Goal: Task Accomplishment & Management: Complete application form

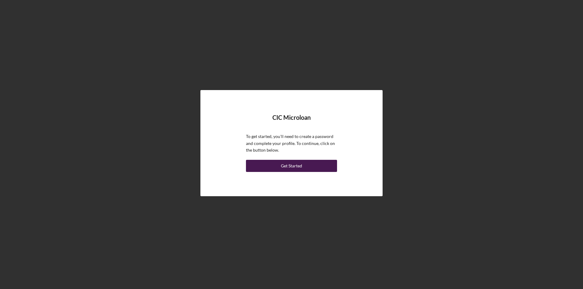
click at [305, 167] on button "Get Started" at bounding box center [291, 166] width 91 height 12
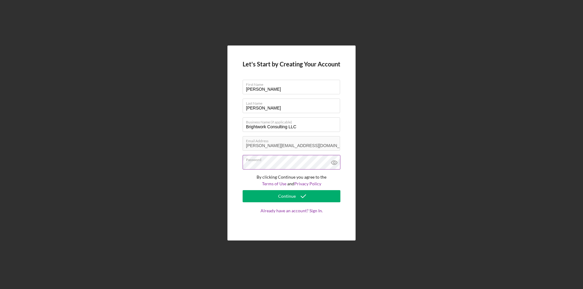
click at [333, 162] on icon at bounding box center [334, 162] width 15 height 15
click at [297, 161] on label "Password" at bounding box center [293, 158] width 94 height 7
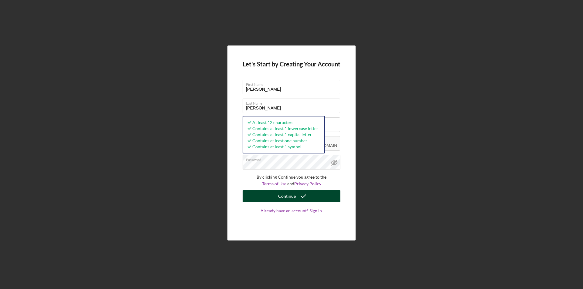
click at [255, 198] on button "Continue" at bounding box center [291, 196] width 98 height 12
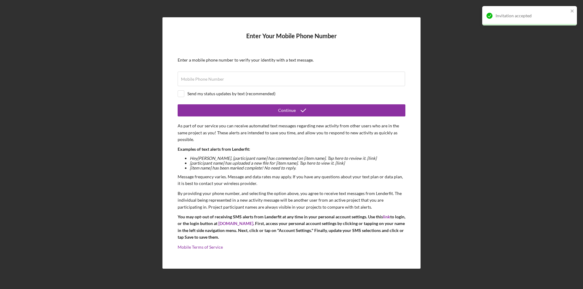
click at [523, 79] on div "Enter Your Mobile Phone Number Enter a mobile phone number to verify your ident…" at bounding box center [291, 143] width 577 height 286
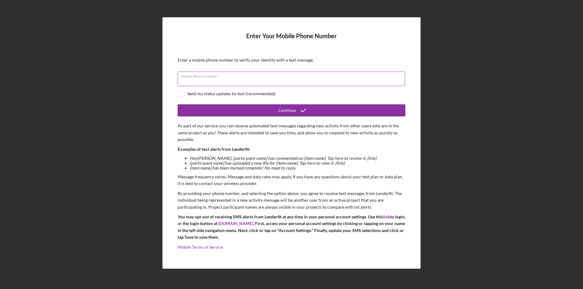
click at [290, 80] on input "Mobile Phone Number" at bounding box center [291, 79] width 227 height 15
type input "[PHONE_NUMBER]"
click at [183, 92] on input "checkbox" at bounding box center [181, 94] width 6 height 6
checkbox input "true"
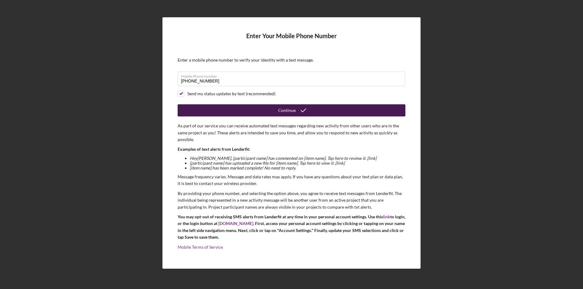
click at [258, 110] on button "Continue" at bounding box center [292, 110] width 228 height 12
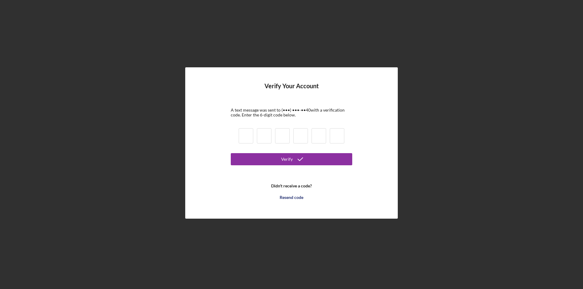
click at [247, 138] on input at bounding box center [246, 135] width 15 height 15
type input "2"
type input "7"
type input "6"
type input "9"
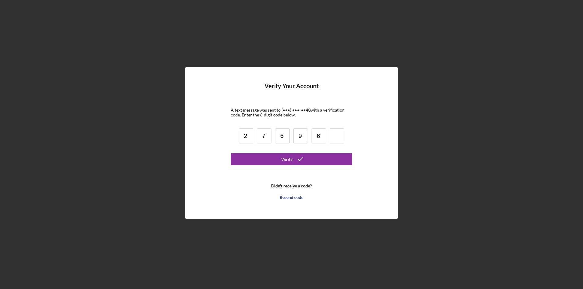
type input "6"
type input "5"
click at [231, 153] on button "Verify" at bounding box center [291, 159] width 121 height 12
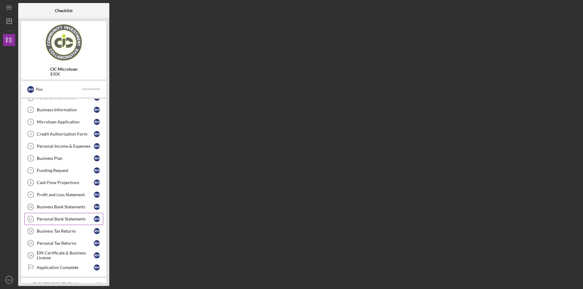
scroll to position [30, 0]
click at [75, 224] on link "Business Tax Returns 12 Business Tax Returns R M" at bounding box center [63, 221] width 79 height 12
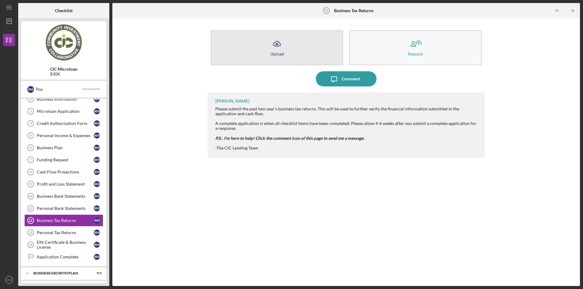
click at [283, 51] on icon "Icon/Upload" at bounding box center [276, 43] width 15 height 15
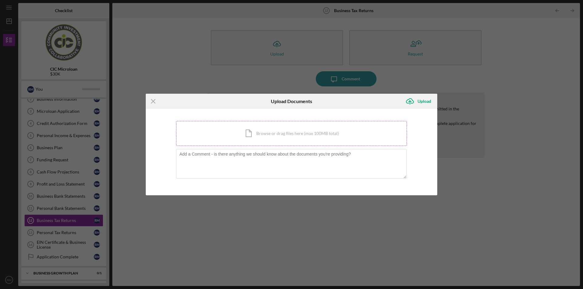
click at [289, 139] on div "Icon/Document Browse or drag files here (max 100MB total) Tap to choose files o…" at bounding box center [291, 133] width 231 height 25
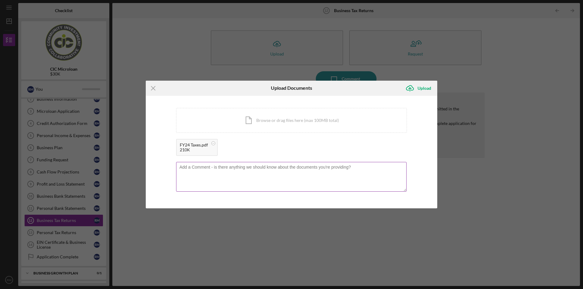
click at [210, 182] on textarea at bounding box center [291, 177] width 230 height 30
type textarea "Schedule C has Brightwork :)"
click at [422, 88] on div "Upload" at bounding box center [424, 88] width 14 height 12
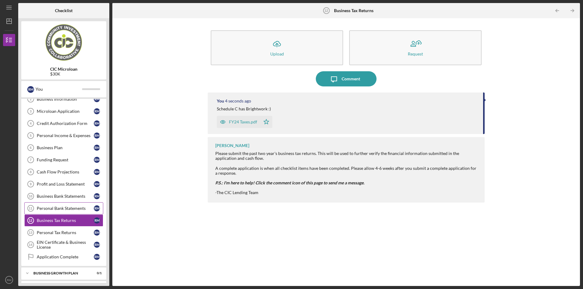
click at [66, 210] on div "Personal Bank Statements" at bounding box center [65, 208] width 57 height 5
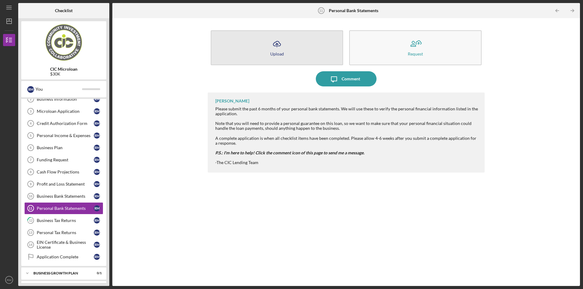
click at [311, 51] on button "Icon/Upload Upload" at bounding box center [277, 47] width 132 height 35
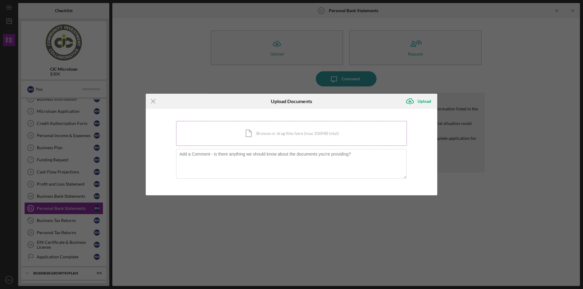
click at [287, 139] on div "Icon/Document Browse or drag files here (max 100MB total) Tap to choose files o…" at bounding box center [291, 133] width 231 height 25
click at [153, 102] on icon "Icon/Menu Close" at bounding box center [153, 101] width 15 height 15
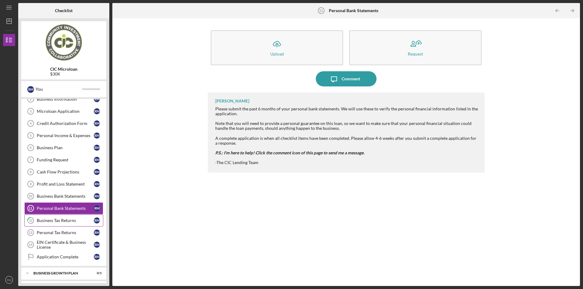
click at [63, 222] on div "Business Tax Returns" at bounding box center [65, 220] width 57 height 5
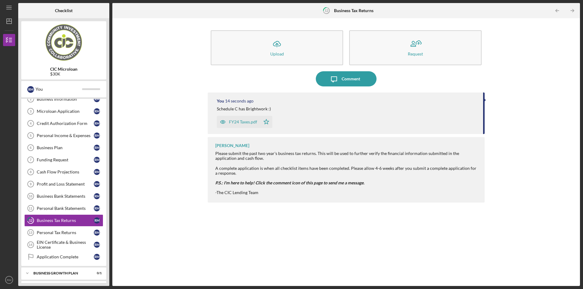
click at [244, 121] on div "FY24 Taxes.pdf" at bounding box center [243, 122] width 28 height 5
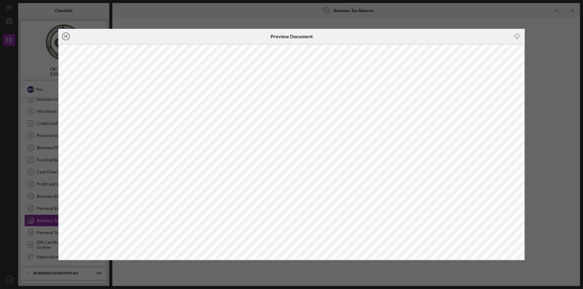
click at [66, 39] on icon "Icon/Close" at bounding box center [65, 36] width 15 height 15
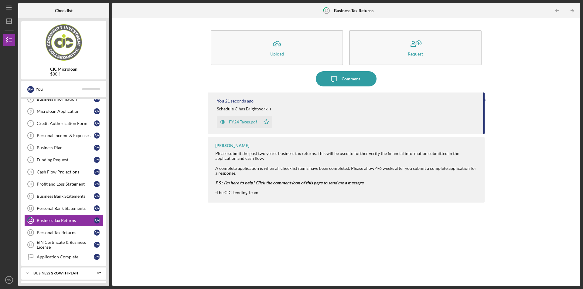
click at [237, 124] on div "FY24 Taxes.pdf" at bounding box center [243, 122] width 28 height 5
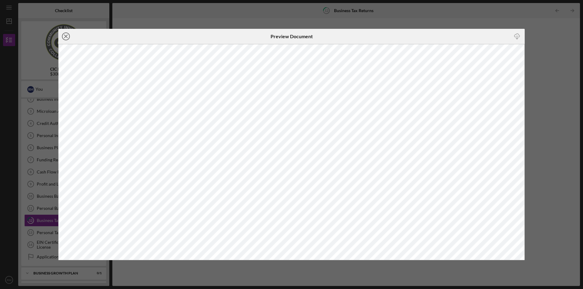
click at [67, 37] on line at bounding box center [65, 36] width 3 height 3
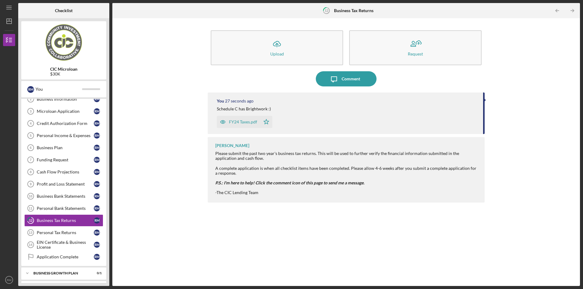
click at [287, 117] on div "FY24 Taxes.pdf Icon/Star" at bounding box center [347, 120] width 260 height 15
click at [253, 105] on div "You 29 seconds ago Schedule C has Brightwork :) FY24 Taxes.pdf Icon/Star" at bounding box center [346, 114] width 277 height 42
click at [352, 82] on div "Comment" at bounding box center [350, 78] width 19 height 15
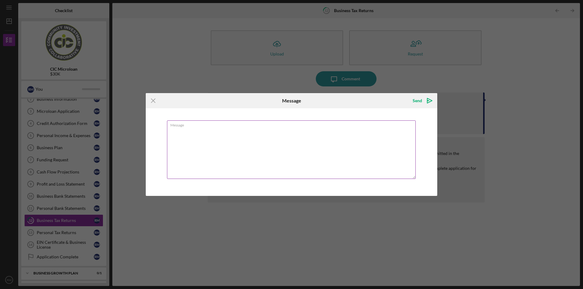
click at [277, 141] on textarea "Message" at bounding box center [291, 149] width 249 height 59
type textarea "Wrong Taxes. Please ignore."
click at [415, 97] on div "Send" at bounding box center [416, 101] width 9 height 12
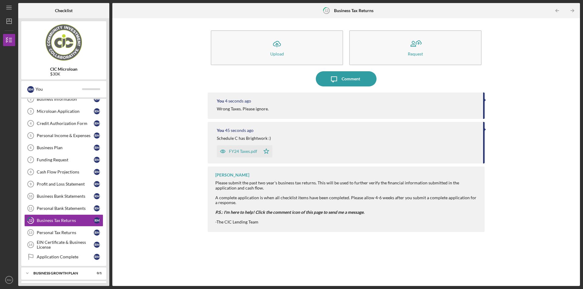
click at [220, 151] on icon "button" at bounding box center [223, 151] width 12 height 12
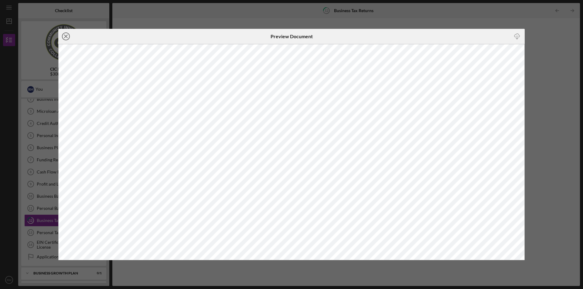
click at [66, 38] on icon "Icon/Close" at bounding box center [65, 36] width 15 height 15
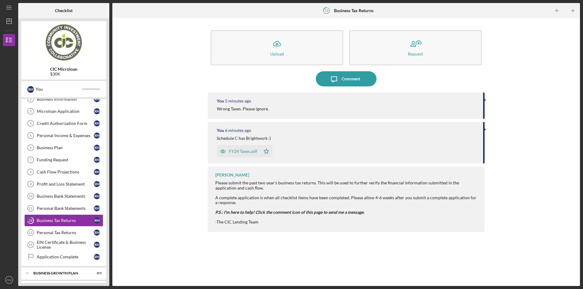
click at [222, 152] on icon "button" at bounding box center [223, 152] width 2 height 2
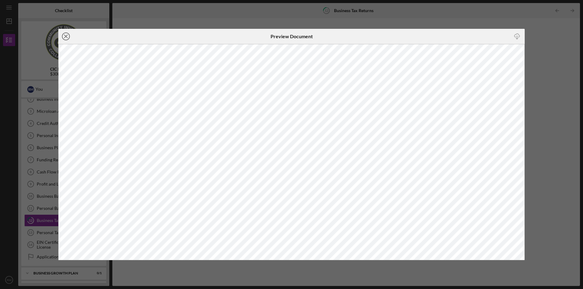
click at [66, 39] on icon "Icon/Close" at bounding box center [65, 36] width 15 height 15
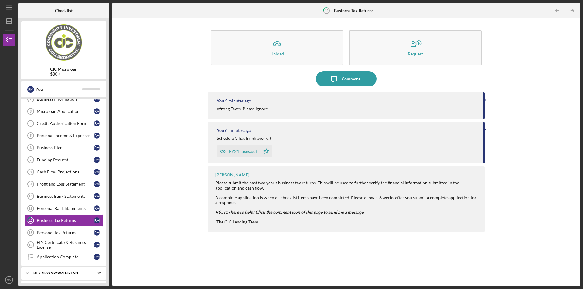
drag, startPoint x: 51, startPoint y: 224, endPoint x: 182, endPoint y: 200, distance: 133.3
click at [182, 200] on div "Icon/Upload Upload Request Icon/Message Comment You 5 minutes ago Wrong Taxes. …" at bounding box center [345, 152] width 461 height 262
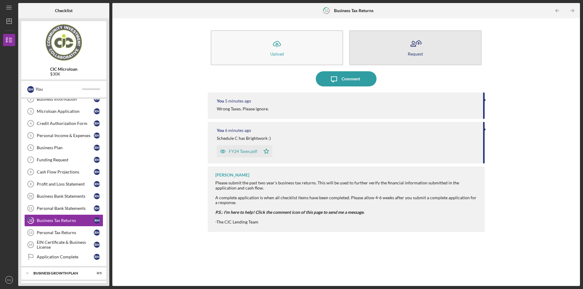
click at [415, 48] on icon "button" at bounding box center [415, 43] width 15 height 15
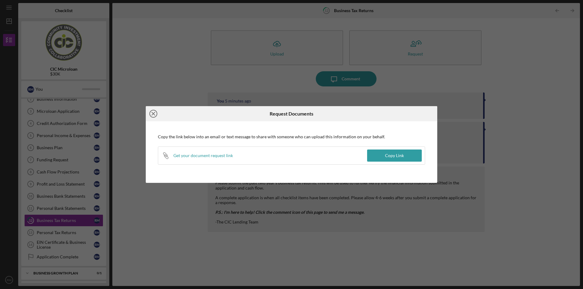
click at [155, 114] on icon "Icon/Close" at bounding box center [153, 113] width 15 height 15
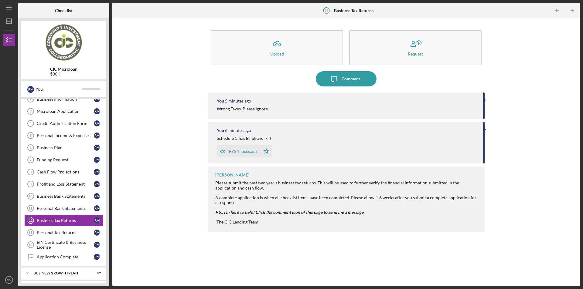
click at [189, 45] on div "Icon/Upload Upload Request Icon/Message Comment You 5 minutes ago Wrong Taxes. …" at bounding box center [345, 152] width 461 height 262
click at [346, 84] on div "Comment" at bounding box center [350, 78] width 19 height 15
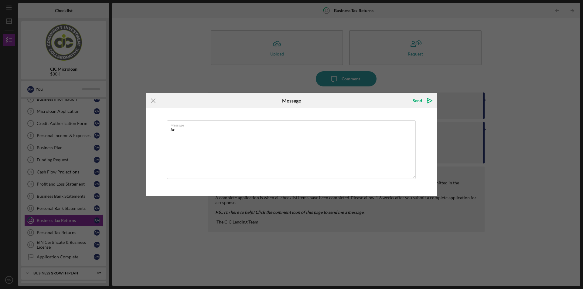
type textarea "A"
type textarea "Can we delete this upload since its for the wrong company?"
click at [425, 103] on icon "Icon/icon-invite-send" at bounding box center [429, 100] width 15 height 15
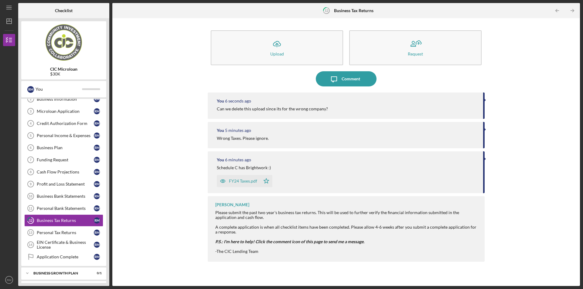
click at [170, 93] on div "Icon/Upload Upload Request Icon/Message Comment You 6 seconds ago Can we delete…" at bounding box center [345, 152] width 461 height 262
